Goal: Task Accomplishment & Management: Use online tool/utility

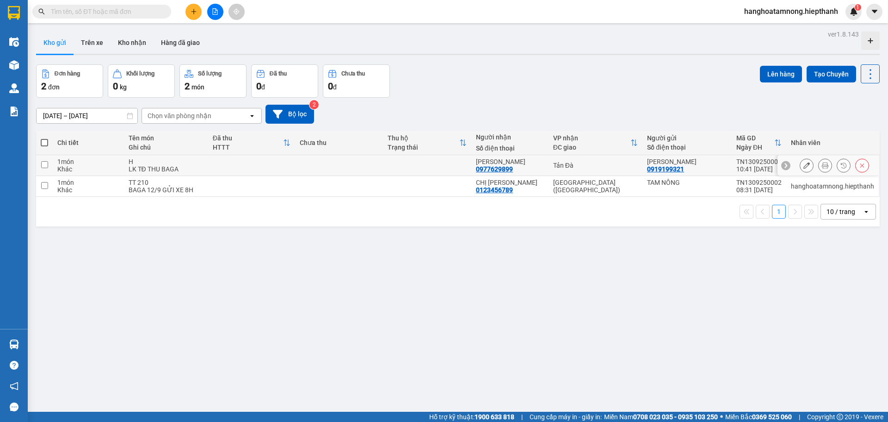
click at [819, 166] on button at bounding box center [825, 165] width 13 height 16
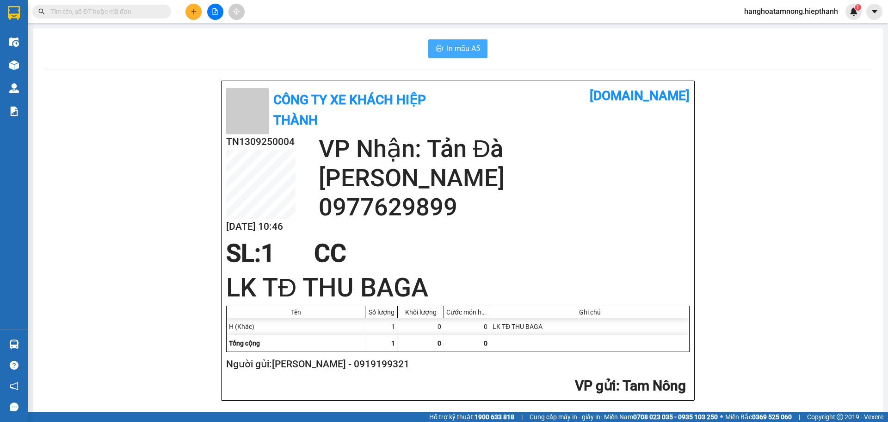
click at [459, 49] on span "In mẫu A5" at bounding box center [463, 49] width 33 height 12
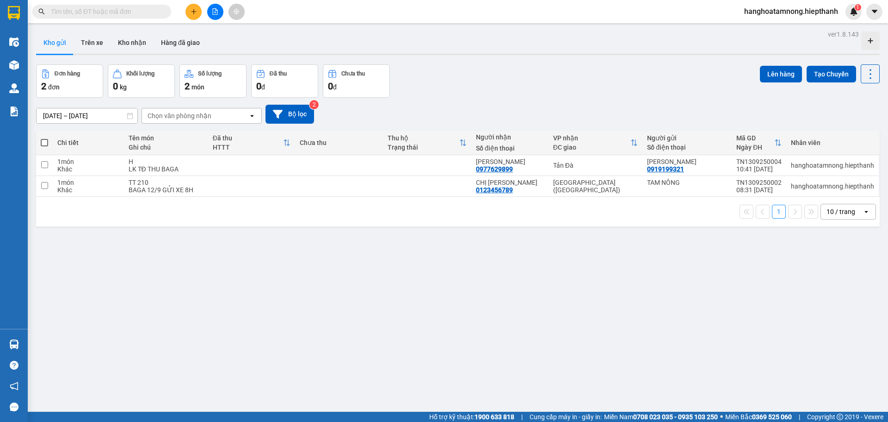
click at [454, 346] on div "ver 1.8.143 Kho gửi Trên xe Kho nhận Hàng đã giao Đơn hàng 2 đơn Khối lượng 0 k…" at bounding box center [457, 239] width 851 height 422
click at [822, 167] on icon at bounding box center [825, 165] width 6 height 6
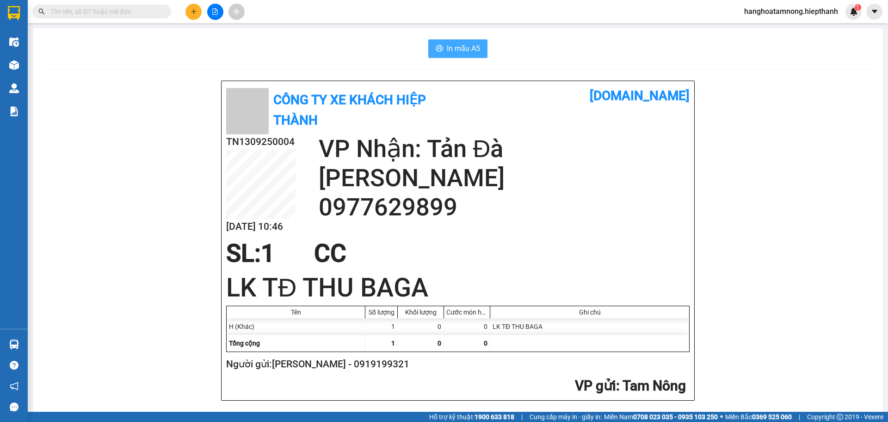
click at [470, 54] on span "In mẫu A5" at bounding box center [463, 49] width 33 height 12
